Goal: Transaction & Acquisition: Purchase product/service

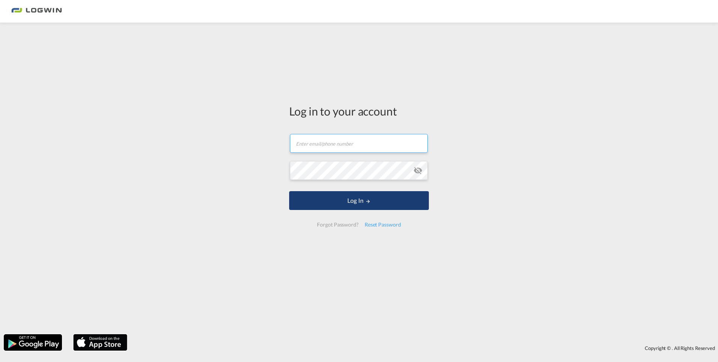
type input "[EMAIL_ADDRESS][PERSON_NAME][DOMAIN_NAME]"
click at [355, 197] on button "Log In" at bounding box center [359, 200] width 140 height 19
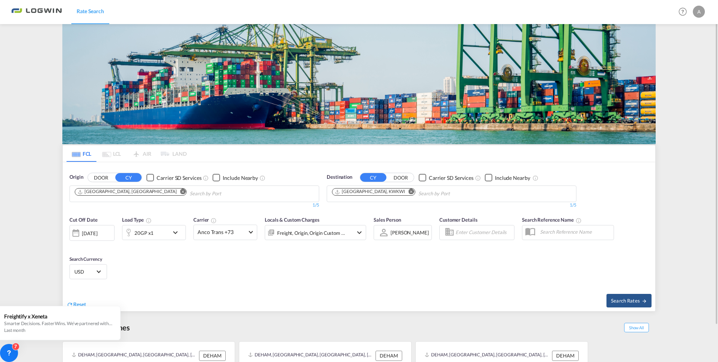
click at [409, 191] on md-icon "Remove" at bounding box center [412, 192] width 6 height 6
type input "Gebze"
click at [341, 207] on div "Gebze [GEOGRAPHIC_DATA] TRGEB" at bounding box center [390, 211] width 143 height 23
click at [96, 271] on md-select-value "USD" at bounding box center [88, 271] width 29 height 11
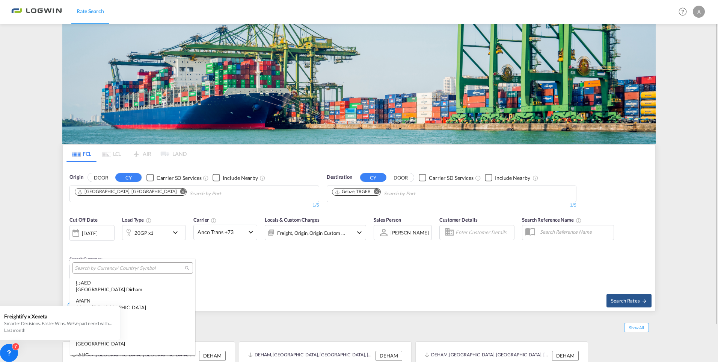
scroll to position [2594, 0]
type md-option "USD"
click at [276, 283] on md-backdrop at bounding box center [359, 181] width 718 height 362
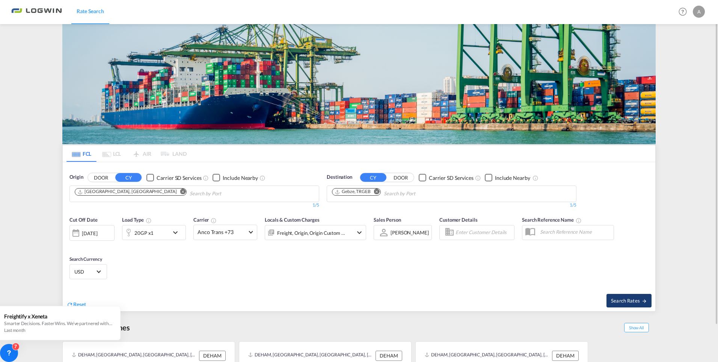
click at [628, 297] on span "Search Rates" at bounding box center [629, 300] width 36 height 6
type input "DEHAM to TRGEB / [DATE]"
